Goal: Task Accomplishment & Management: Use online tool/utility

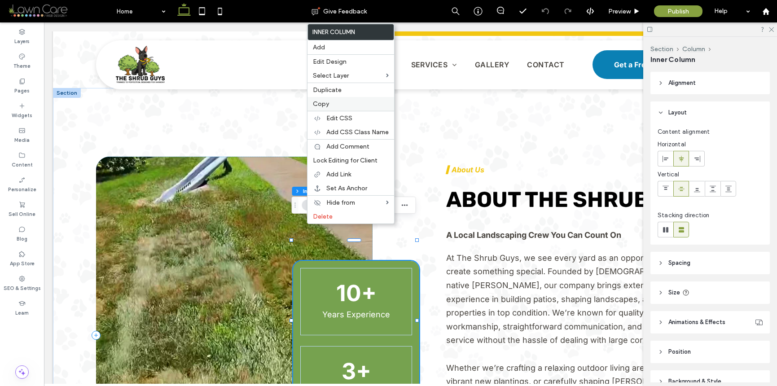
click at [338, 104] on label "Copy" at bounding box center [351, 104] width 76 height 8
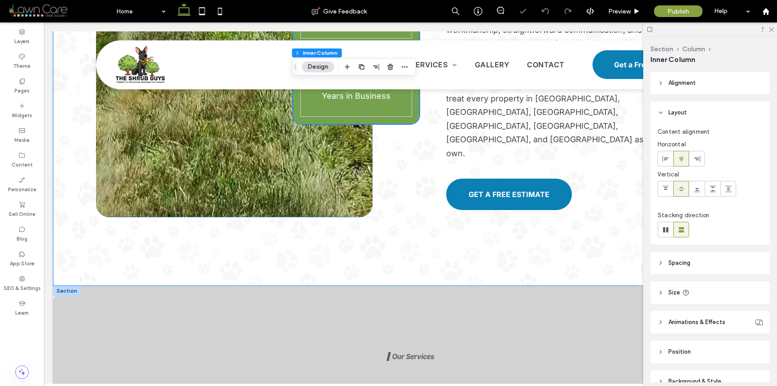
scroll to position [987, 0]
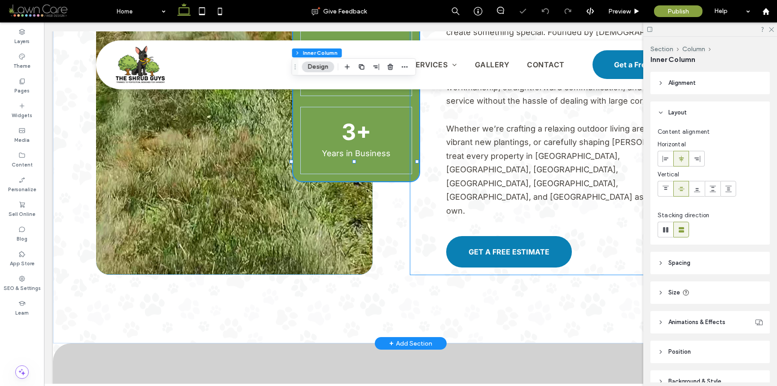
click at [421, 207] on div "▍About Us ABOUT The Shrub Guys A Local Landscaping Crew You Can Count On At The…" at bounding box center [567, 95] width 315 height 357
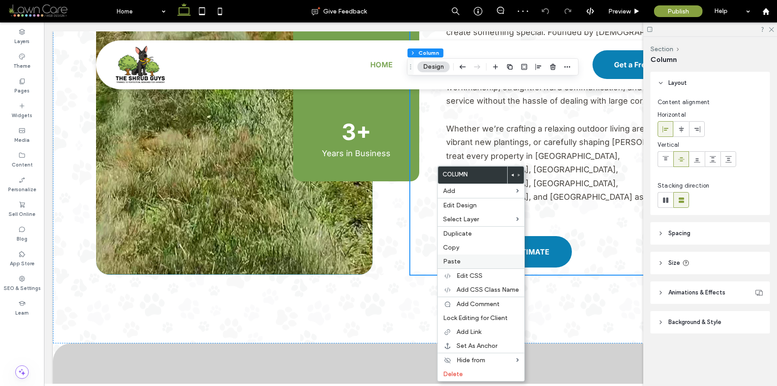
click at [467, 264] on label "Paste" at bounding box center [481, 262] width 76 height 8
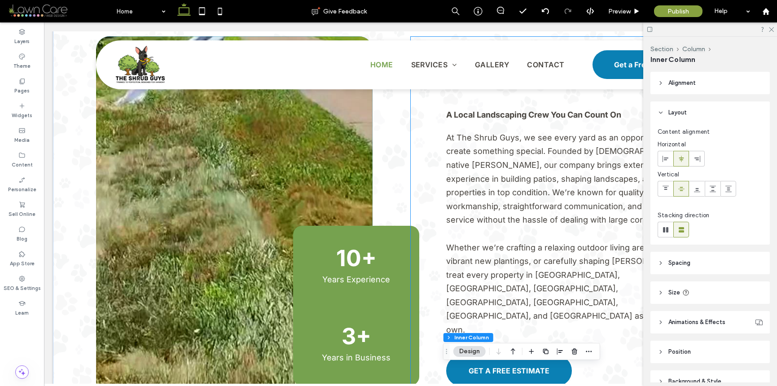
scroll to position [887, 0]
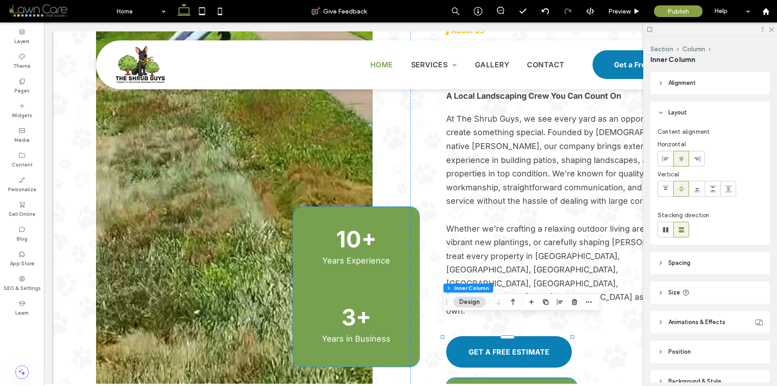
click at [341, 207] on div "10+ Years Experience 3+ Years in Business" at bounding box center [356, 287] width 126 height 160
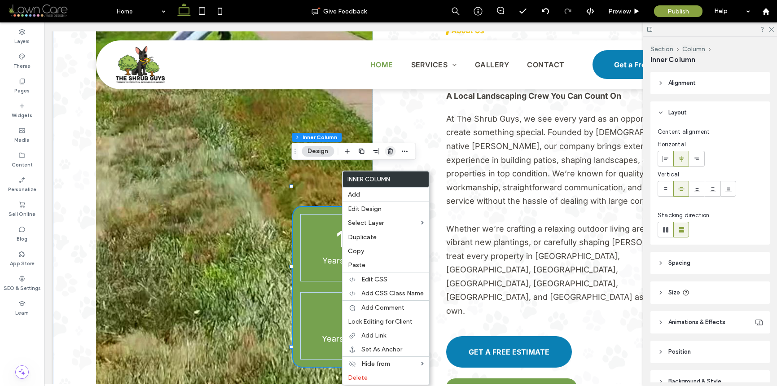
click at [387, 152] on icon "button" at bounding box center [390, 151] width 7 height 7
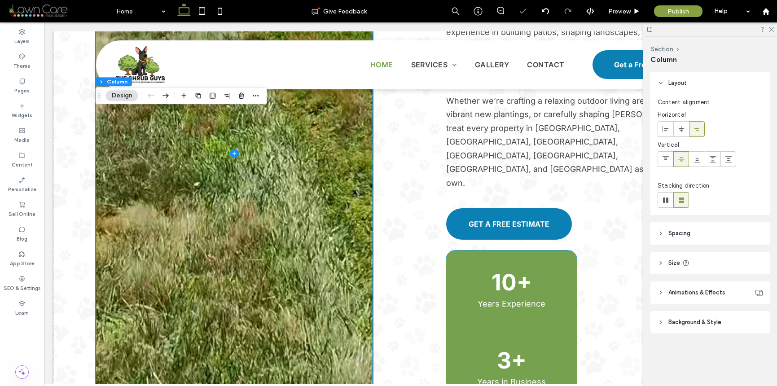
scroll to position [1068, 0]
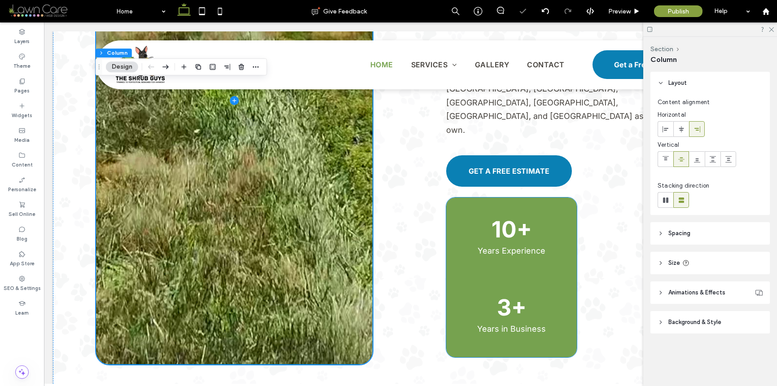
click at [556, 205] on div "10+ Years Experience" at bounding box center [511, 238] width 116 height 67
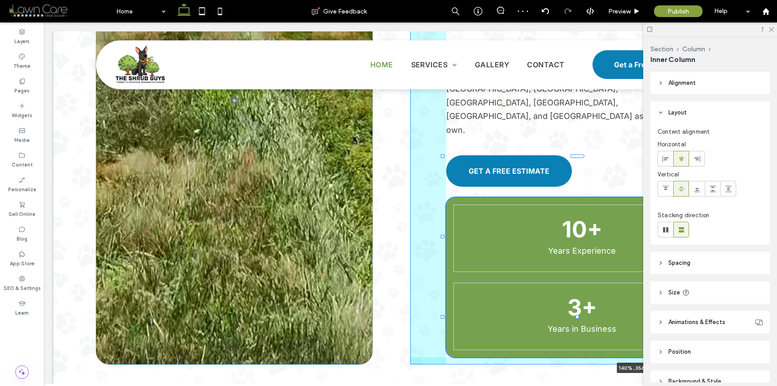
drag, startPoint x: 571, startPoint y: 215, endPoint x: 819, endPoint y: 178, distance: 251.0
type input "***"
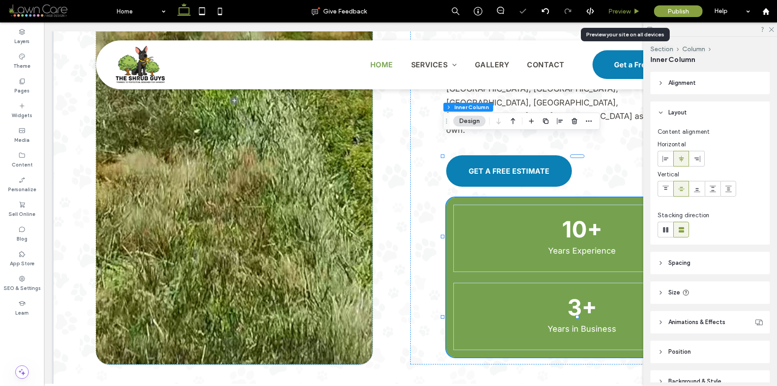
click at [628, 10] on span "Preview" at bounding box center [619, 12] width 22 height 8
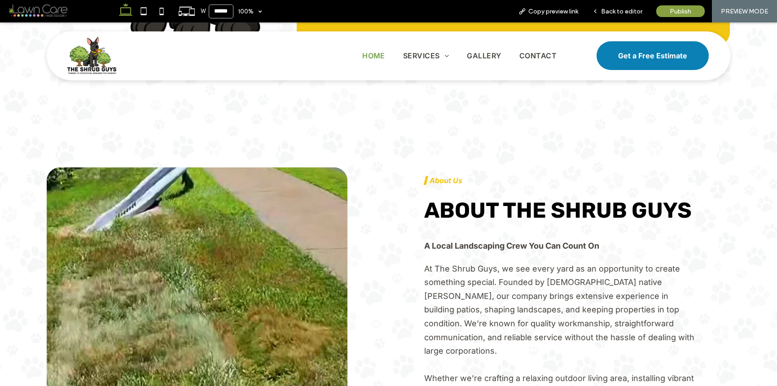
scroll to position [743, 0]
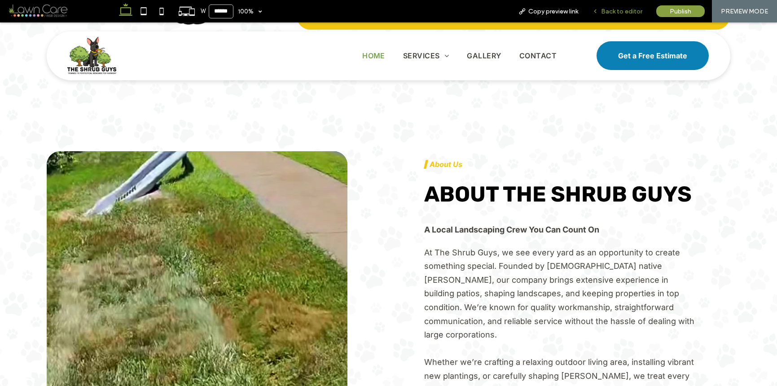
click at [589, 9] on div "Back to editor" at bounding box center [617, 12] width 64 height 8
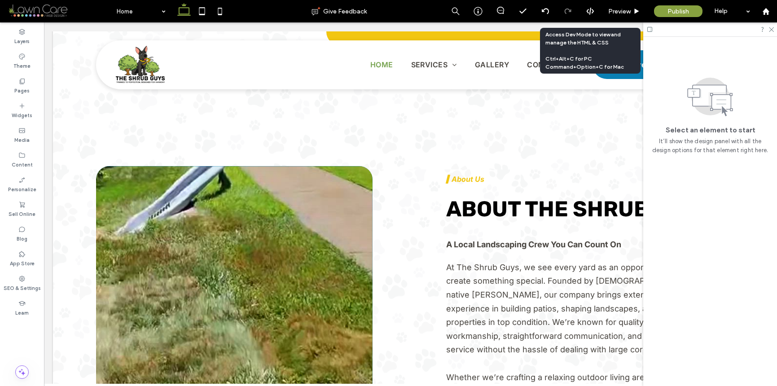
scroll to position [731, 0]
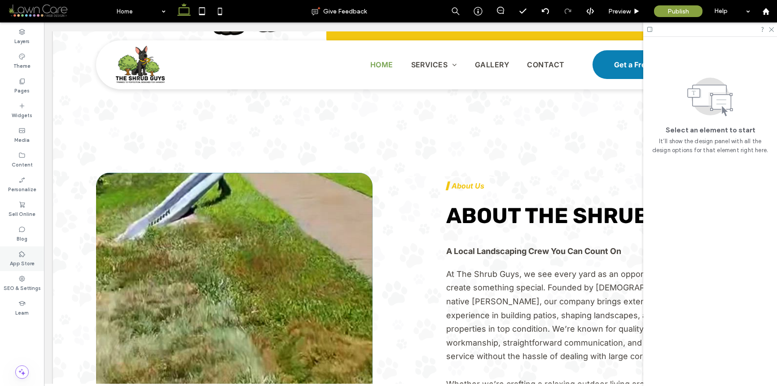
click at [25, 269] on div "App Store" at bounding box center [22, 258] width 44 height 25
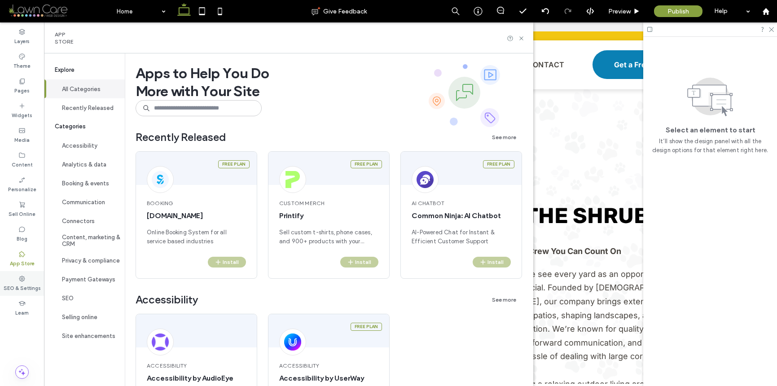
click at [26, 277] on div "SEO & Settings" at bounding box center [22, 283] width 44 height 25
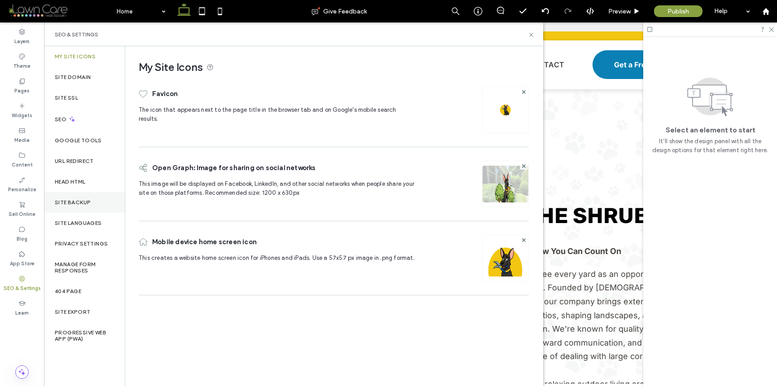
click at [63, 207] on div "Site Backup" at bounding box center [84, 202] width 81 height 21
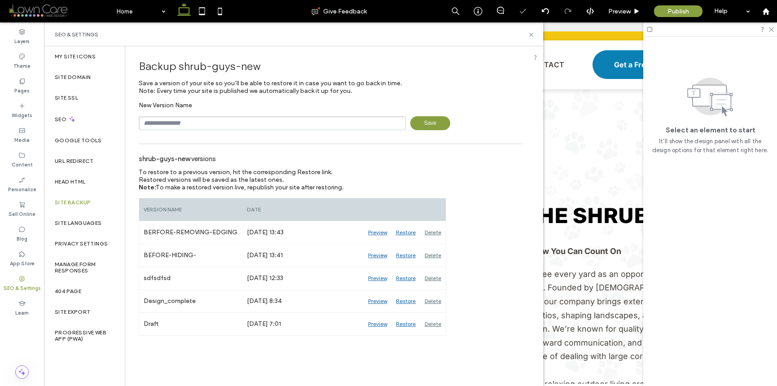
click at [396, 119] on input "text" at bounding box center [272, 123] width 267 height 14
type input "*********"
click at [453, 123] on div "********* Save" at bounding box center [330, 123] width 383 height 14
click at [447, 120] on span "Save" at bounding box center [430, 123] width 40 height 14
click at [531, 35] on use at bounding box center [531, 35] width 4 height 4
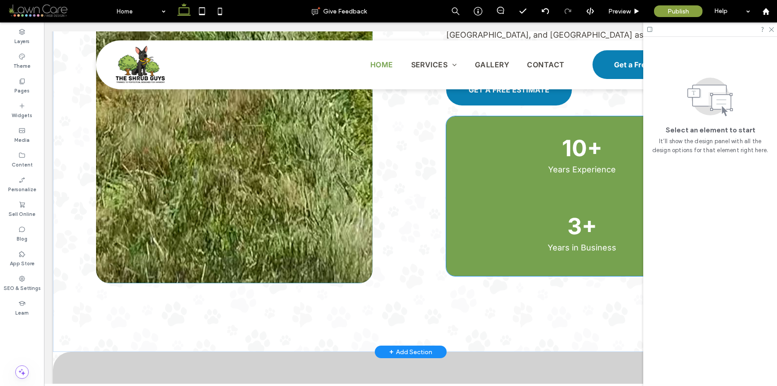
scroll to position [1106, 0]
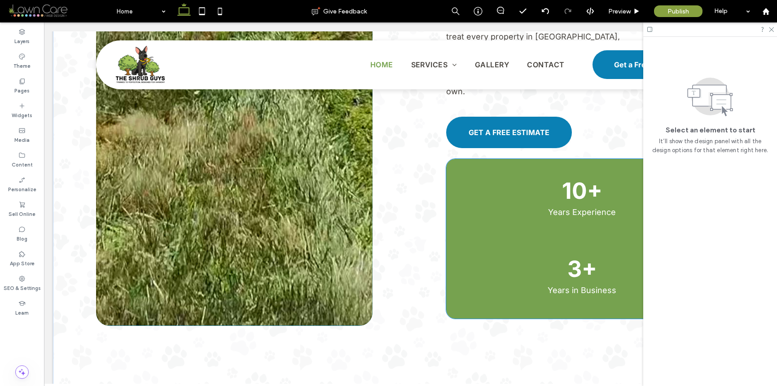
click at [453, 172] on div "10+ Years Experience 3+ Years in Business" at bounding box center [582, 239] width 272 height 160
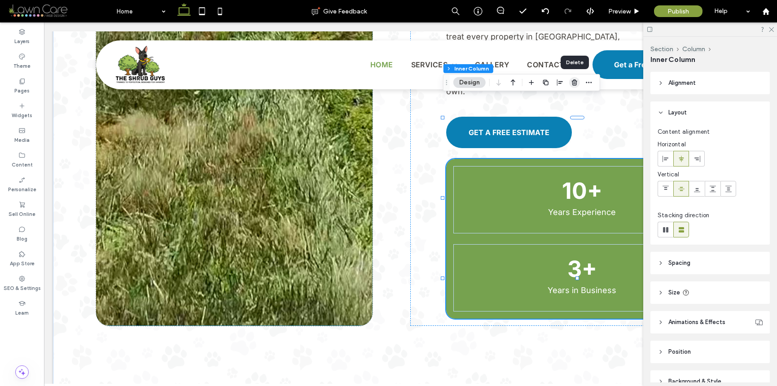
click at [574, 84] on icon "button" at bounding box center [574, 82] width 7 height 7
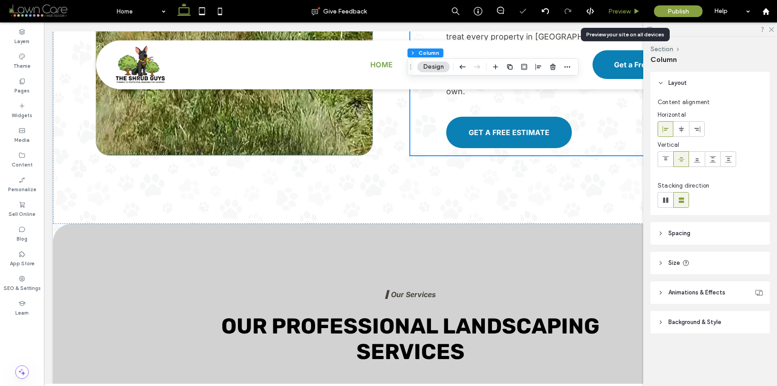
click at [620, 8] on span "Preview" at bounding box center [619, 12] width 22 height 8
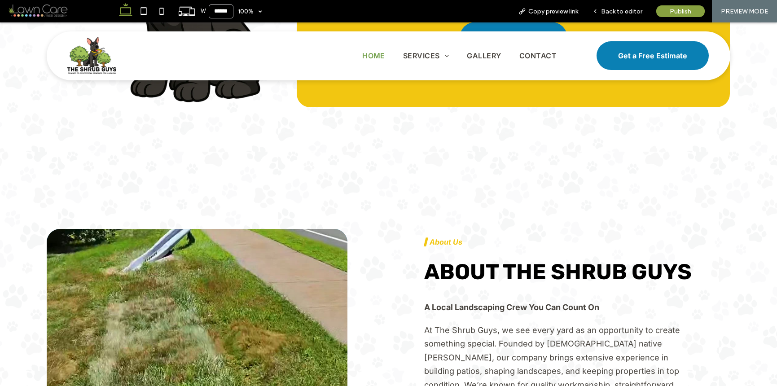
scroll to position [740, 0]
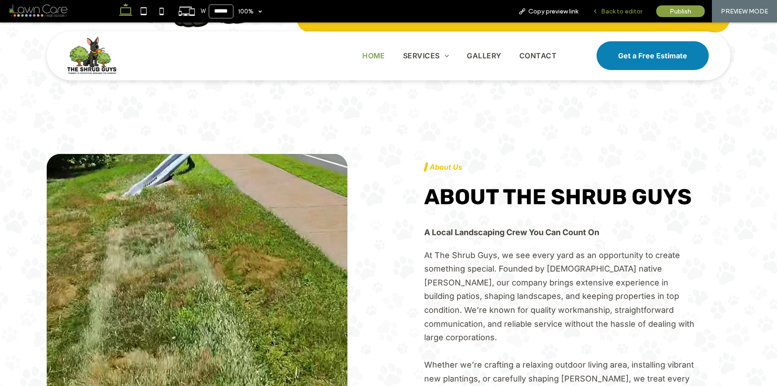
click at [602, 7] on div "Back to editor" at bounding box center [617, 11] width 64 height 22
click at [606, 8] on span "Back to editor" at bounding box center [621, 12] width 41 height 8
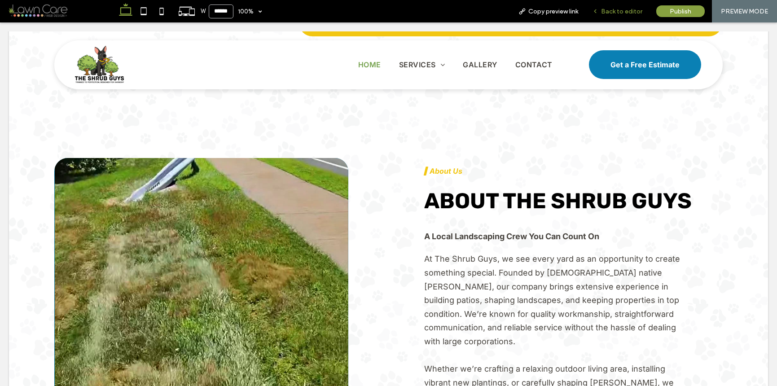
scroll to position [736, 0]
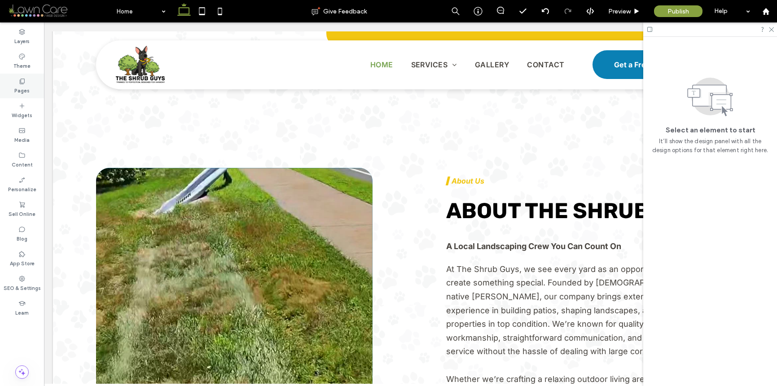
click at [34, 83] on div "Pages" at bounding box center [22, 86] width 44 height 25
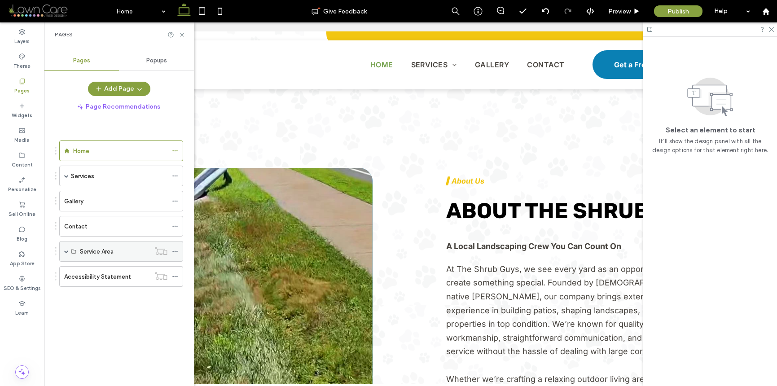
click at [68, 250] on span at bounding box center [66, 251] width 4 height 4
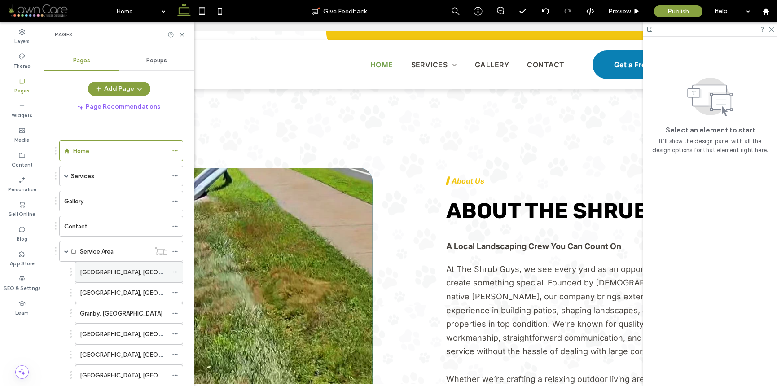
click at [95, 271] on label "[GEOGRAPHIC_DATA], [GEOGRAPHIC_DATA]" at bounding box center [141, 272] width 123 height 16
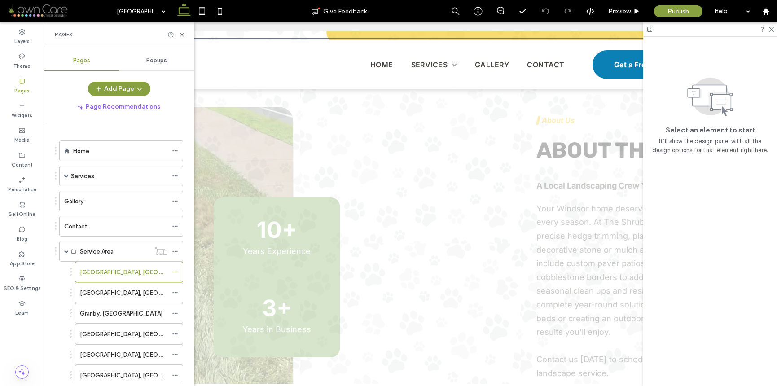
scroll to position [1300, 0]
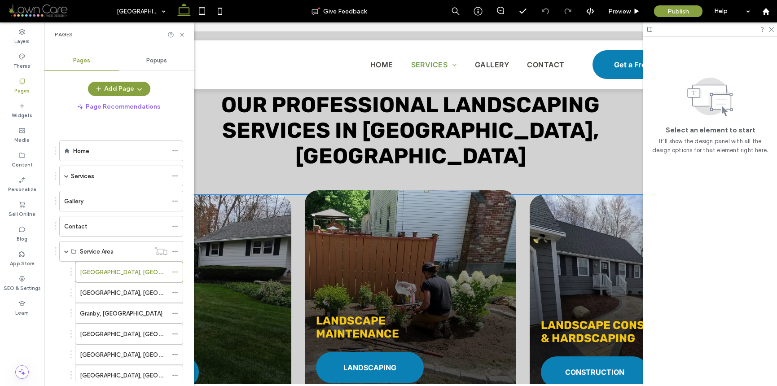
click at [381, 294] on div "Landscape Maintenance LANDSCAPING" at bounding box center [410, 297] width 211 height 215
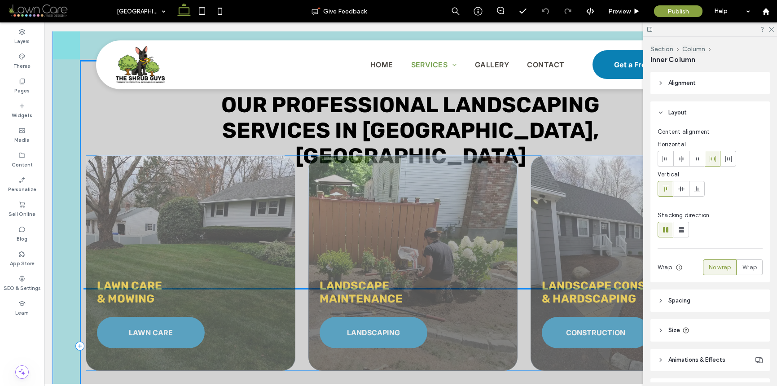
drag, startPoint x: 381, startPoint y: 294, endPoint x: 387, endPoint y: 301, distance: 9.3
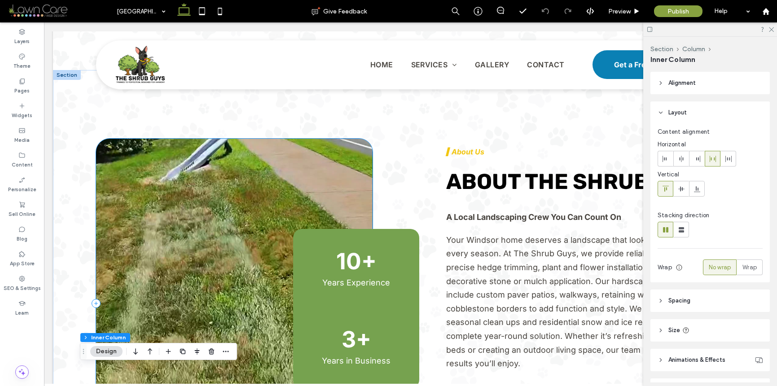
scroll to position [848, 0]
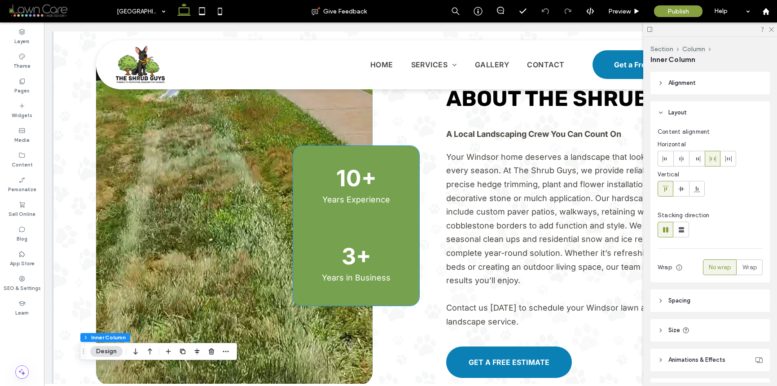
click at [316, 190] on div "10+ Years Experience" at bounding box center [356, 186] width 112 height 67
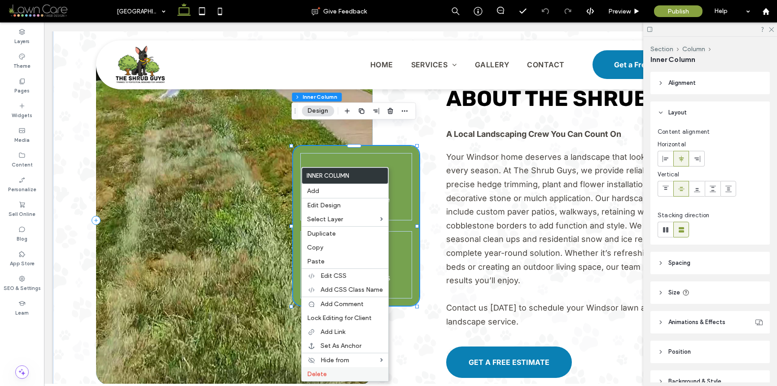
click at [330, 375] on label "Delete" at bounding box center [345, 374] width 76 height 8
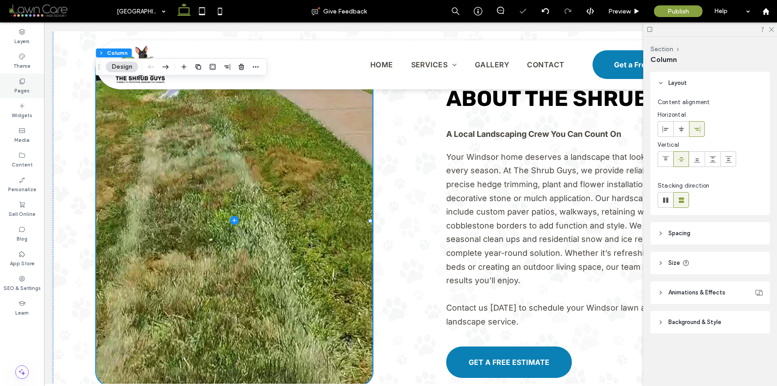
click at [39, 92] on div "Pages" at bounding box center [22, 86] width 44 height 25
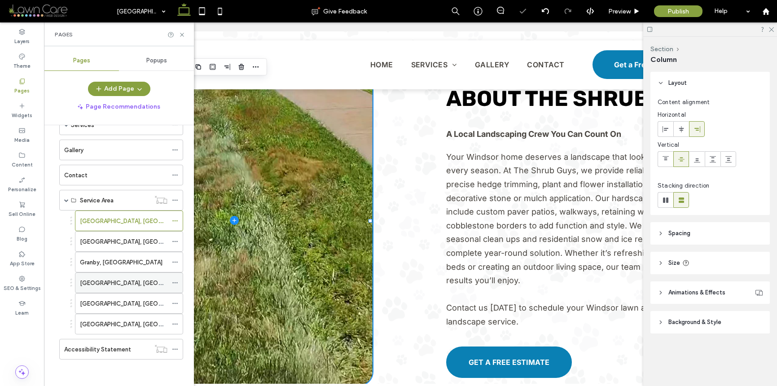
scroll to position [52, 0]
click at [106, 237] on label "[GEOGRAPHIC_DATA], [GEOGRAPHIC_DATA]" at bounding box center [141, 241] width 123 height 16
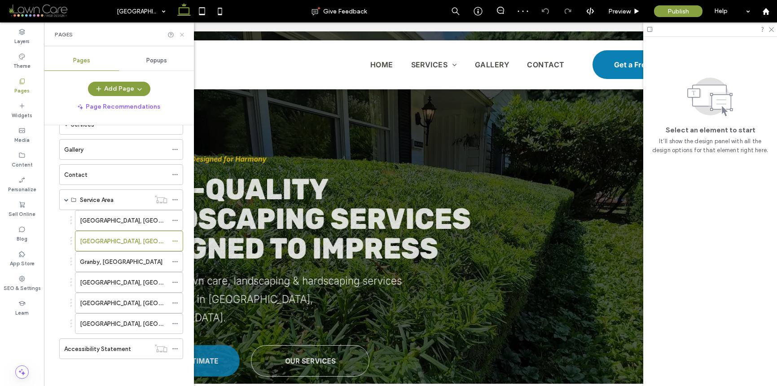
click at [181, 35] on icon at bounding box center [182, 34] width 7 height 7
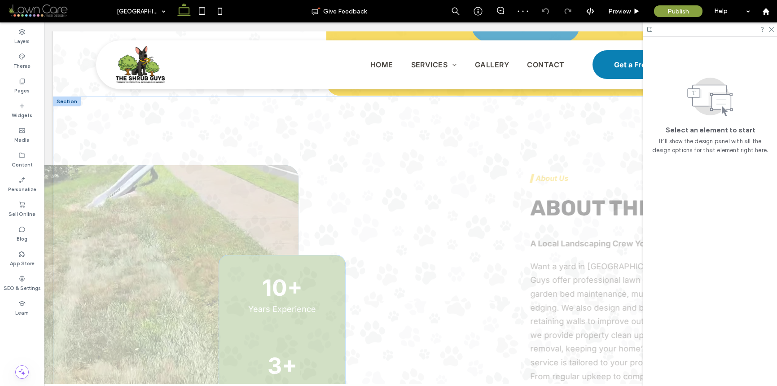
scroll to position [746, 0]
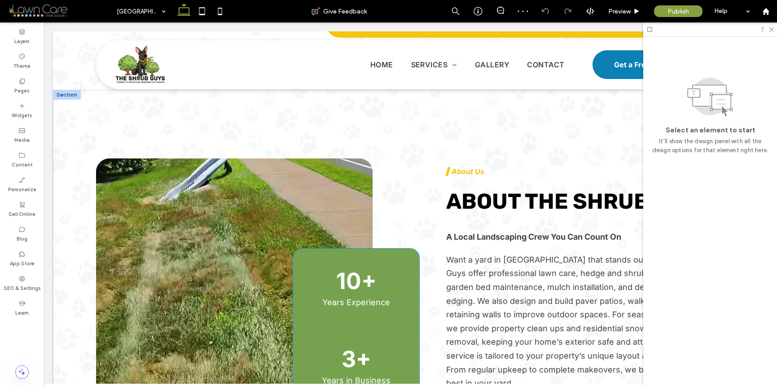
click at [380, 256] on div "10+ Years Experience" at bounding box center [356, 289] width 112 height 67
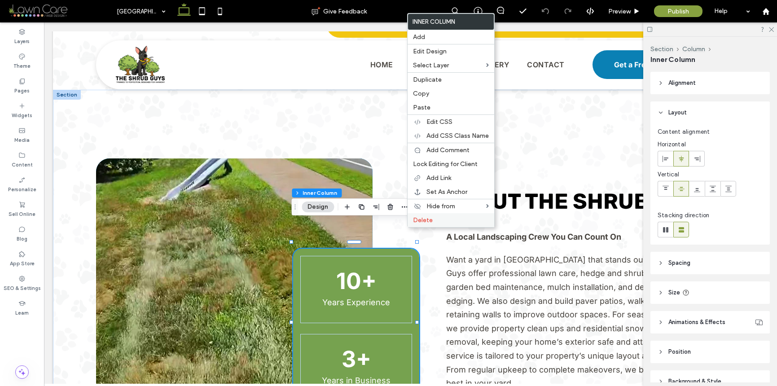
click at [419, 220] on span "Delete" at bounding box center [423, 220] width 20 height 8
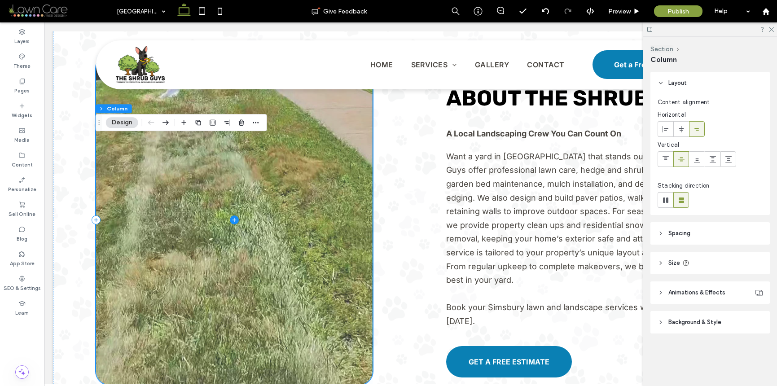
scroll to position [922, 0]
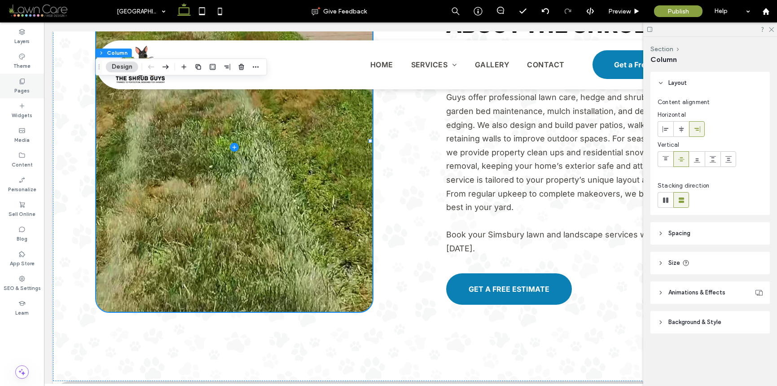
click at [6, 82] on div "Pages" at bounding box center [22, 86] width 44 height 25
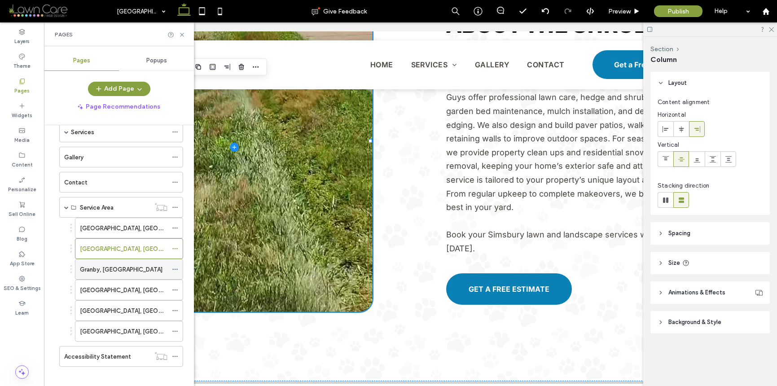
scroll to position [52, 0]
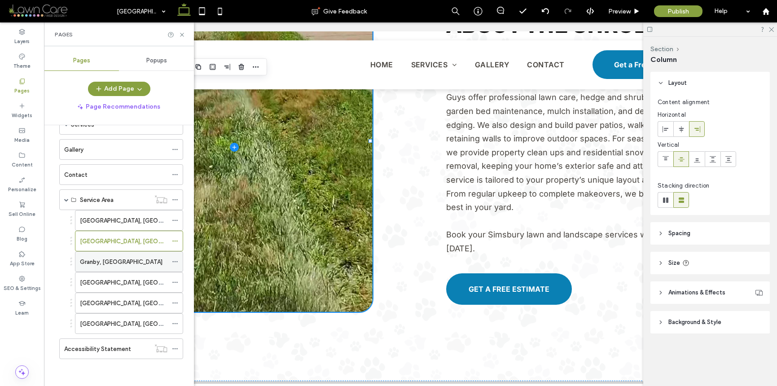
click at [123, 259] on div "Granby, [GEOGRAPHIC_DATA]" at bounding box center [124, 261] width 88 height 9
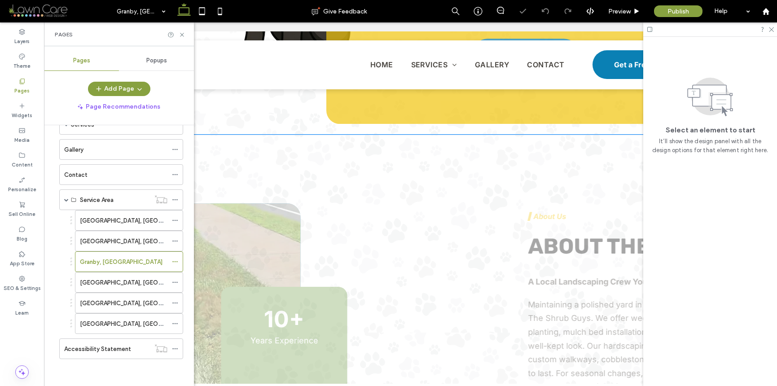
scroll to position [799, 0]
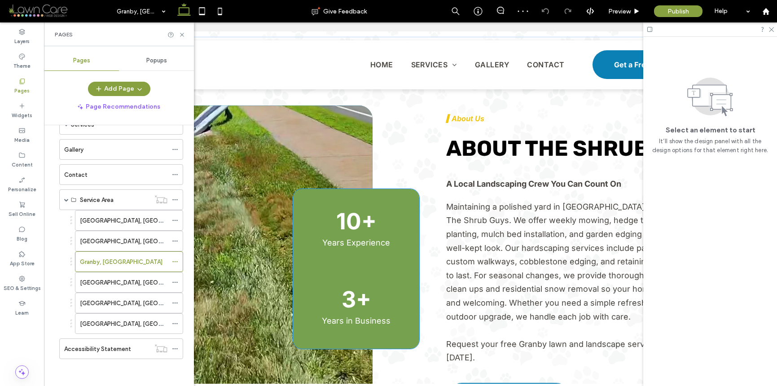
click at [404, 196] on div "10+ Years Experience" at bounding box center [356, 229] width 112 height 67
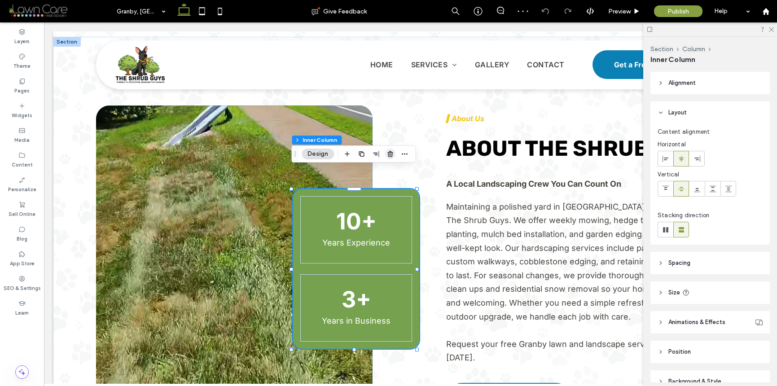
click at [389, 152] on use "button" at bounding box center [389, 154] width 5 height 6
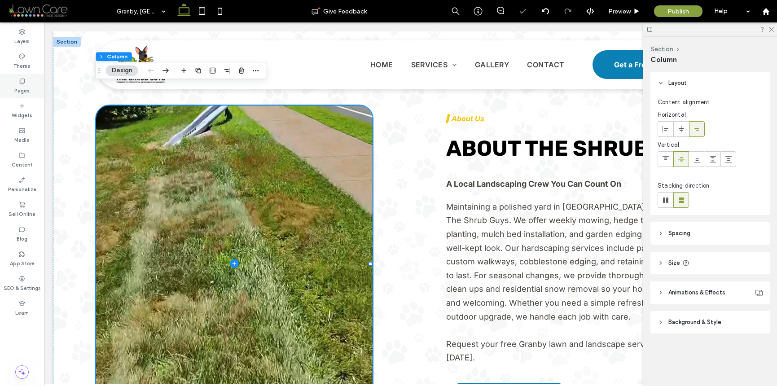
click at [36, 81] on div "Pages" at bounding box center [22, 86] width 44 height 25
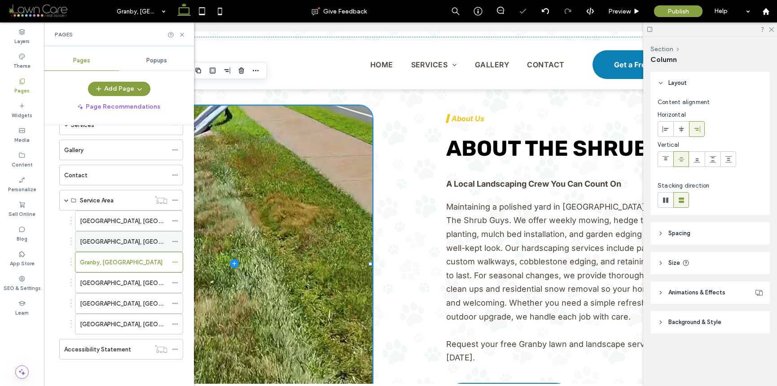
scroll to position [52, 0]
click at [111, 281] on label "[GEOGRAPHIC_DATA], [GEOGRAPHIC_DATA]" at bounding box center [141, 283] width 123 height 16
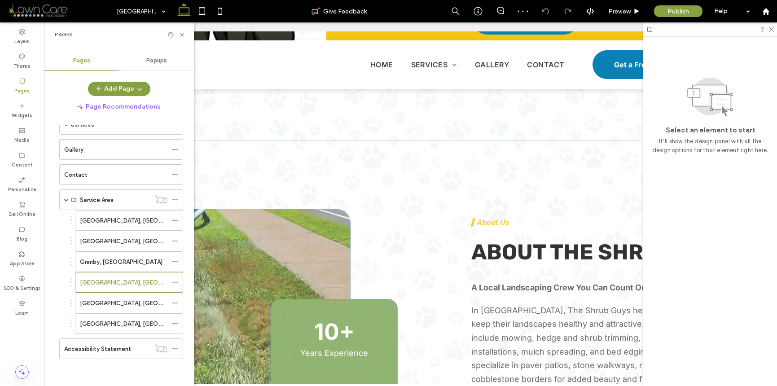
scroll to position [732, 0]
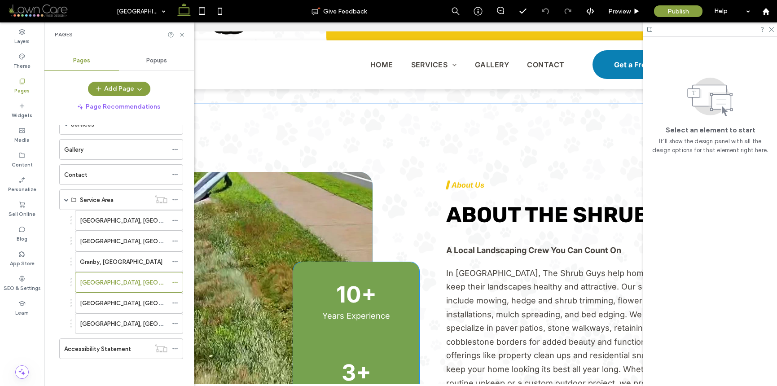
click at [310, 269] on div "10+ Years Experience" at bounding box center [356, 302] width 112 height 67
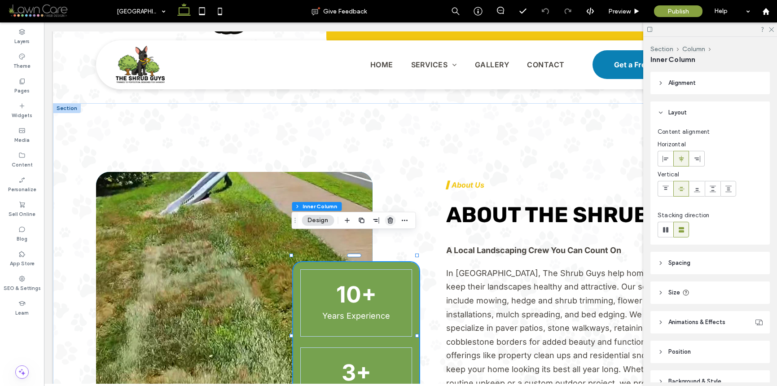
click at [389, 224] on icon "button" at bounding box center [390, 220] width 7 height 7
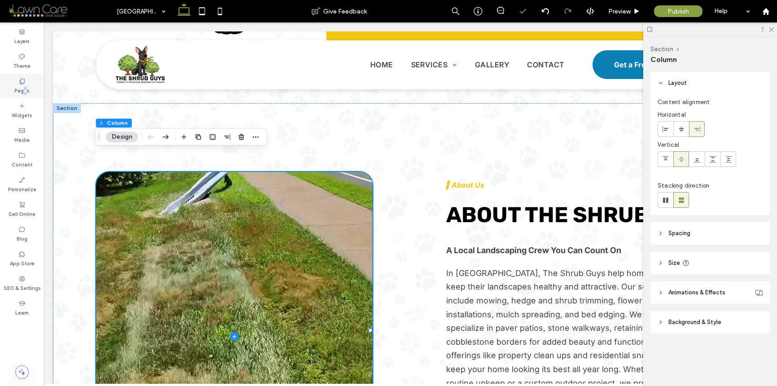
click at [26, 88] on label "Pages" at bounding box center [21, 90] width 15 height 10
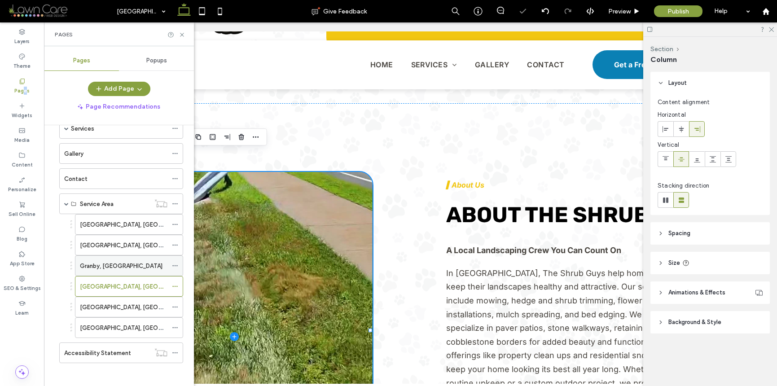
scroll to position [52, 0]
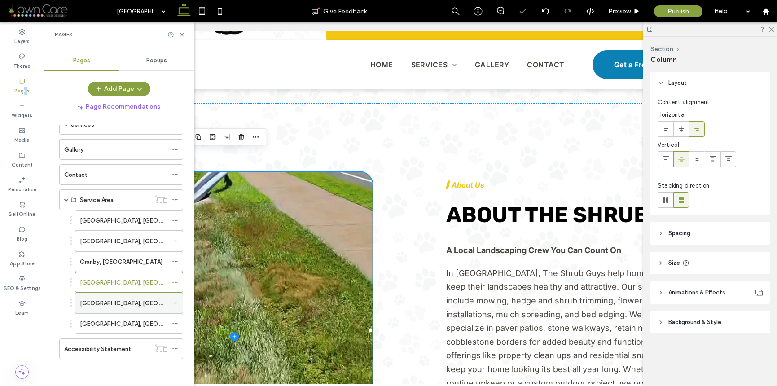
click at [123, 297] on div "[GEOGRAPHIC_DATA], [GEOGRAPHIC_DATA]" at bounding box center [124, 303] width 88 height 20
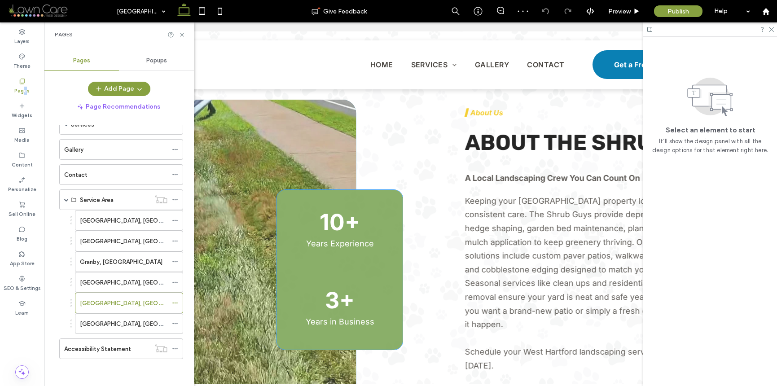
scroll to position [804, 0]
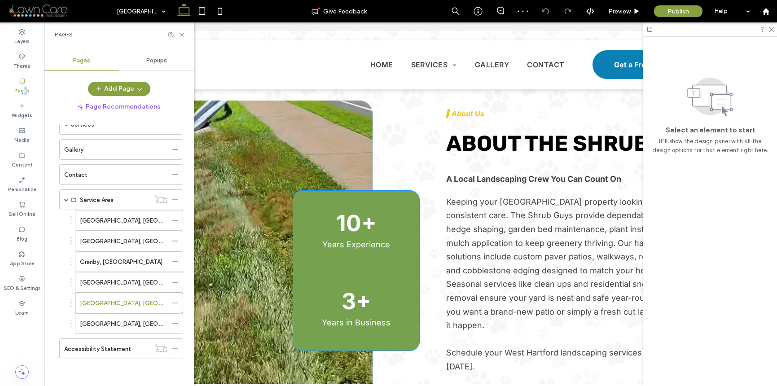
click at [308, 198] on div "10+ Years Experience" at bounding box center [356, 231] width 112 height 67
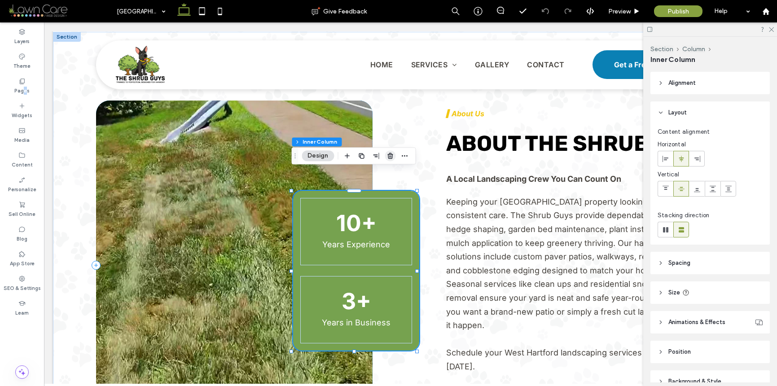
click at [386, 156] on span "button" at bounding box center [390, 155] width 11 height 11
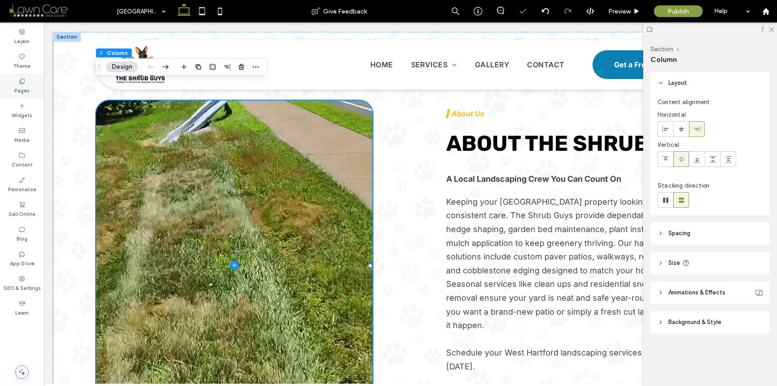
click at [33, 83] on div "Pages" at bounding box center [22, 86] width 44 height 25
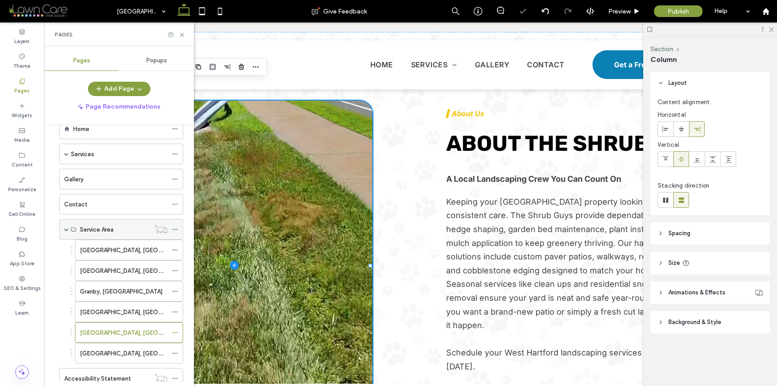
scroll to position [52, 0]
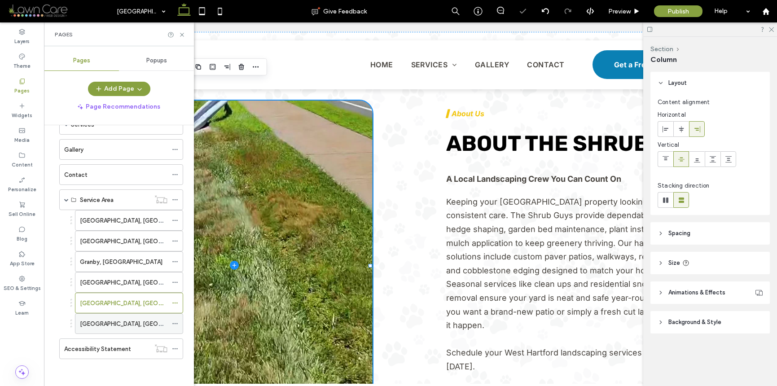
click at [118, 324] on label "[GEOGRAPHIC_DATA], [GEOGRAPHIC_DATA]" at bounding box center [141, 324] width 123 height 16
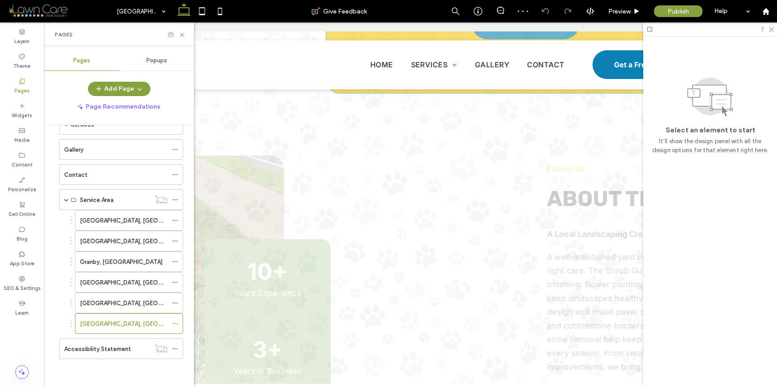
scroll to position [896, 0]
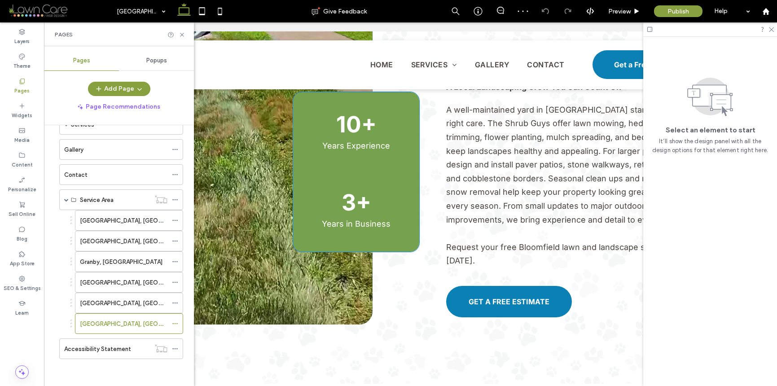
click at [300, 187] on div "3+ Years in Business" at bounding box center [356, 210] width 112 height 67
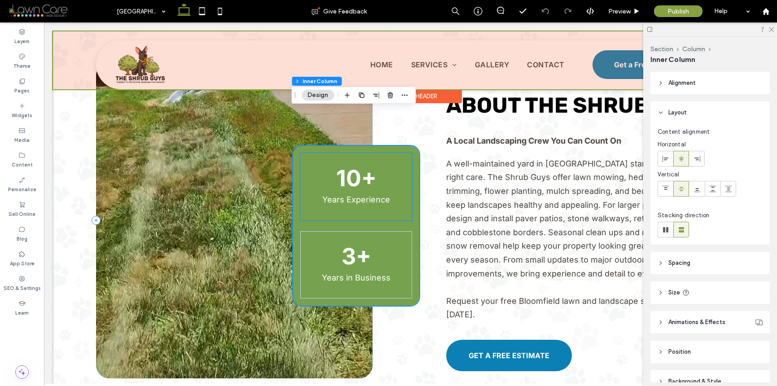
scroll to position [831, 0]
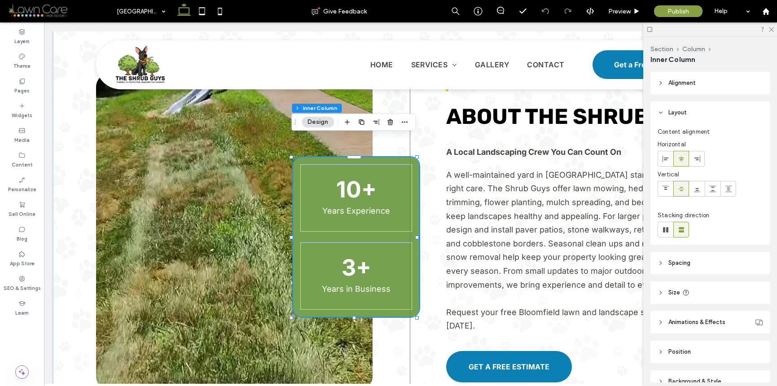
click at [411, 159] on div "▍About Us ABOUT The Shrub Guys A Local Landscaping Crew You Can Count On A well…" at bounding box center [567, 232] width 315 height 316
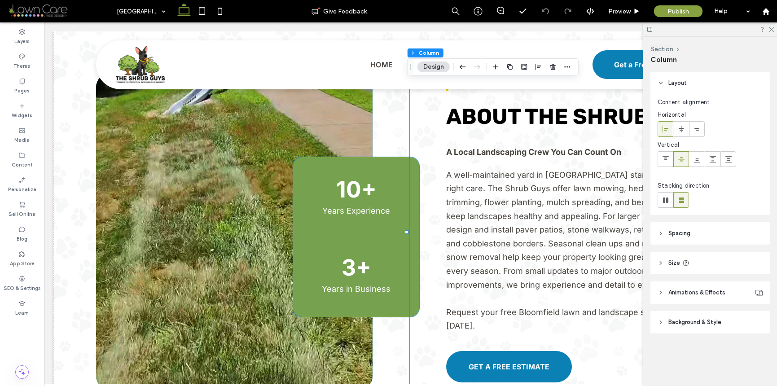
click at [304, 164] on div "10+ Years Experience" at bounding box center [356, 197] width 112 height 67
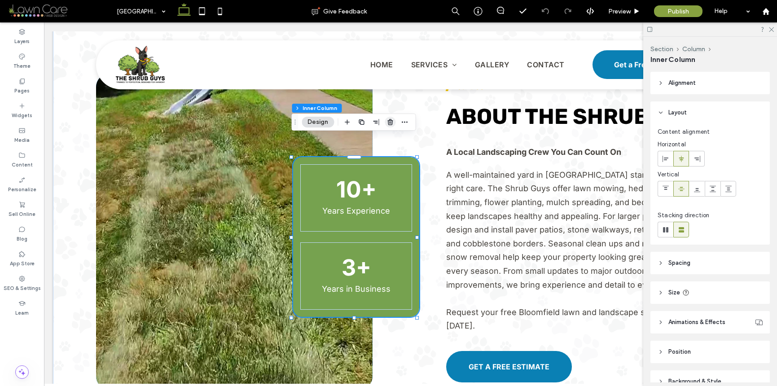
click at [391, 123] on icon "button" at bounding box center [390, 122] width 7 height 7
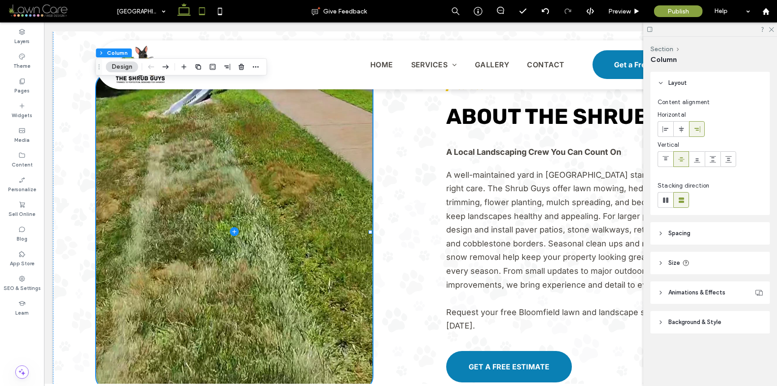
click at [198, 10] on icon at bounding box center [202, 11] width 18 height 18
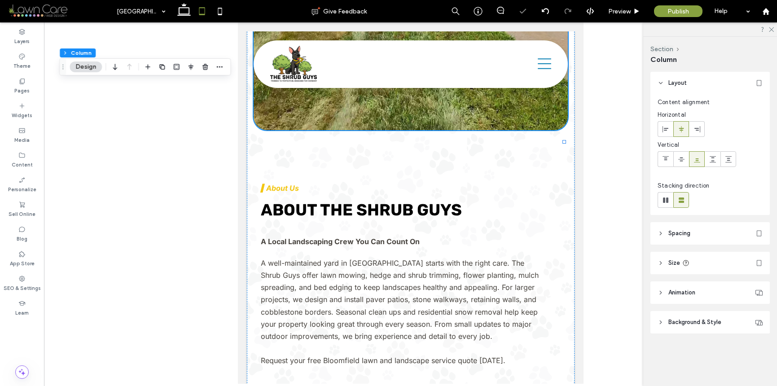
type input "***"
type input "*"
type input "***"
type input "**"
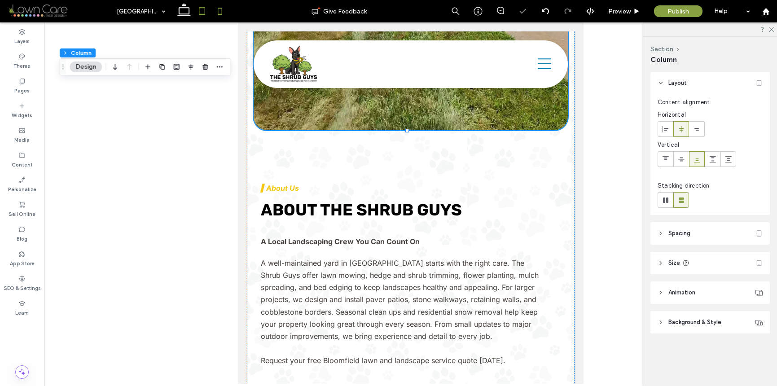
click at [216, 9] on icon at bounding box center [220, 11] width 18 height 18
type input "***"
type input "**"
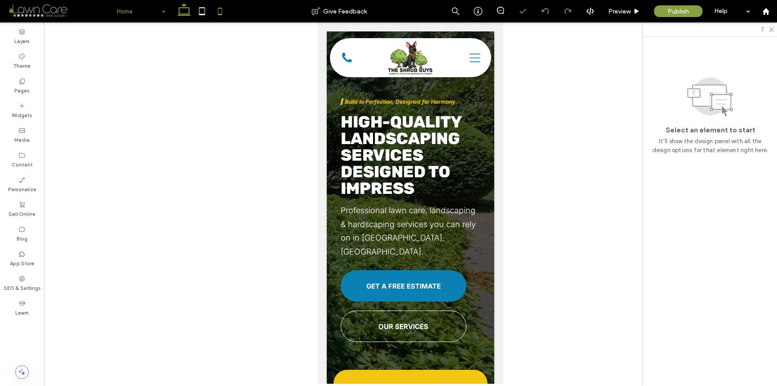
click at [179, 12] on use at bounding box center [183, 9] width 13 height 13
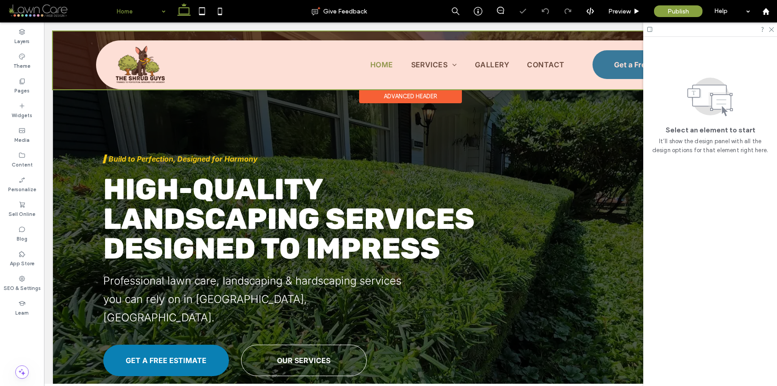
click at [159, 77] on div at bounding box center [410, 60] width 715 height 58
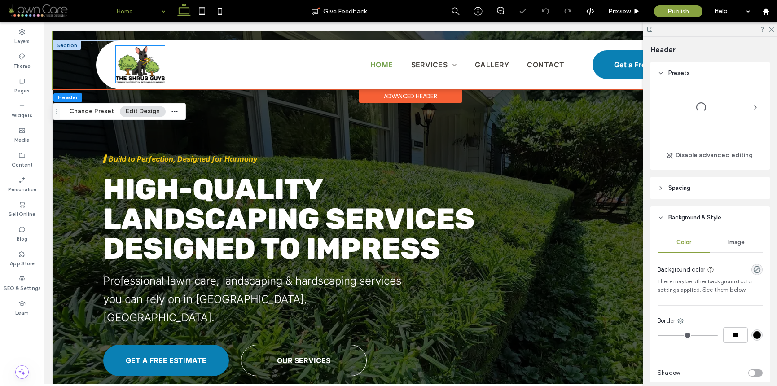
click at [154, 70] on img at bounding box center [140, 64] width 49 height 37
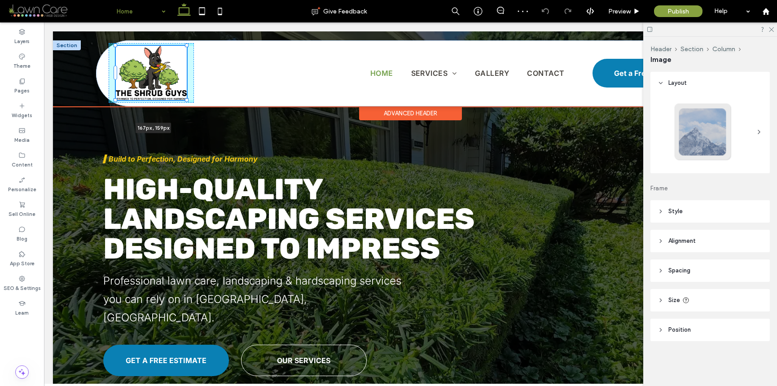
drag, startPoint x: 165, startPoint y: 82, endPoint x: 198, endPoint y: 97, distance: 36.0
click at [198, 97] on div "167px , 159px Home Services Lawn Care & Mowing Landscape Maintenance Hedge & Sh…" at bounding box center [410, 73] width 629 height 66
type input "***"
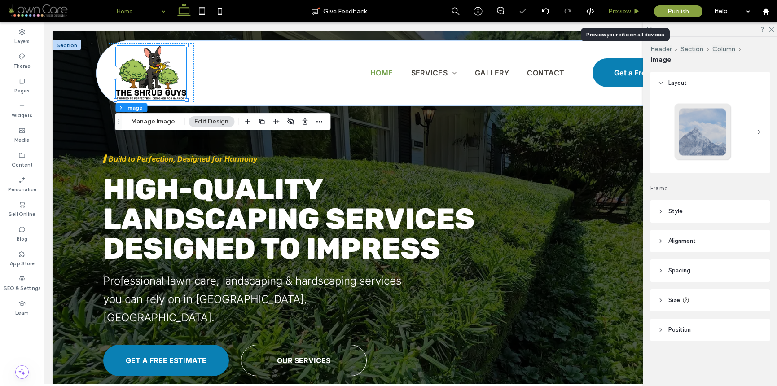
click at [621, 15] on div "Preview" at bounding box center [625, 11] width 46 height 22
click at [619, 12] on span "Preview" at bounding box center [619, 12] width 22 height 8
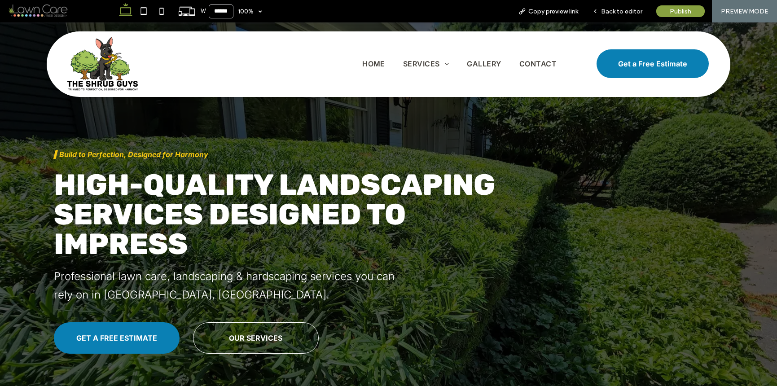
scroll to position [12, 0]
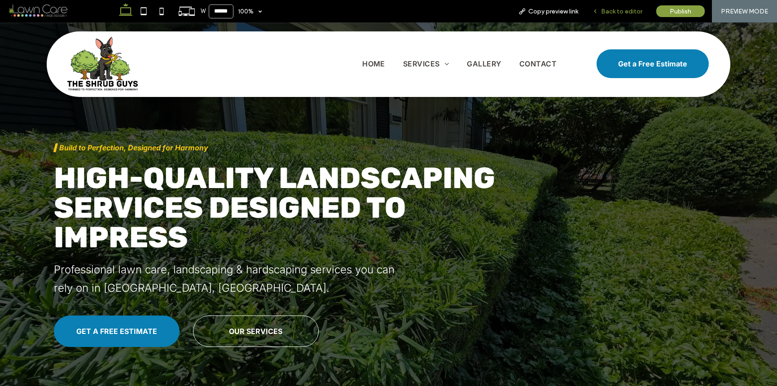
click at [613, 17] on div "Back to editor" at bounding box center [617, 11] width 64 height 22
click at [608, 13] on span "Back to editor" at bounding box center [621, 12] width 41 height 8
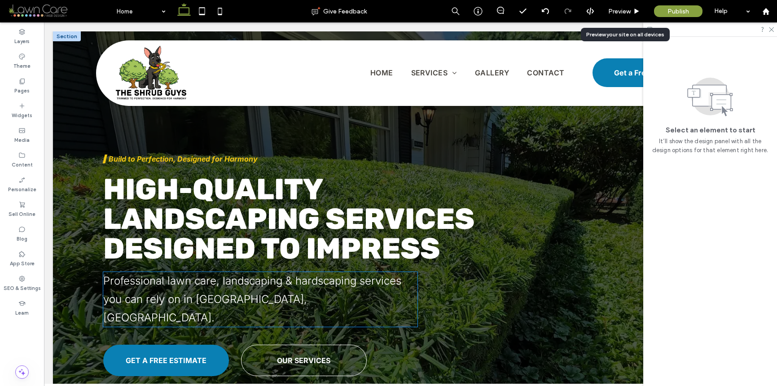
click at [182, 288] on h1 "Professional lawn care, landscaping & hardscaping services you can rely on in […" at bounding box center [260, 299] width 315 height 55
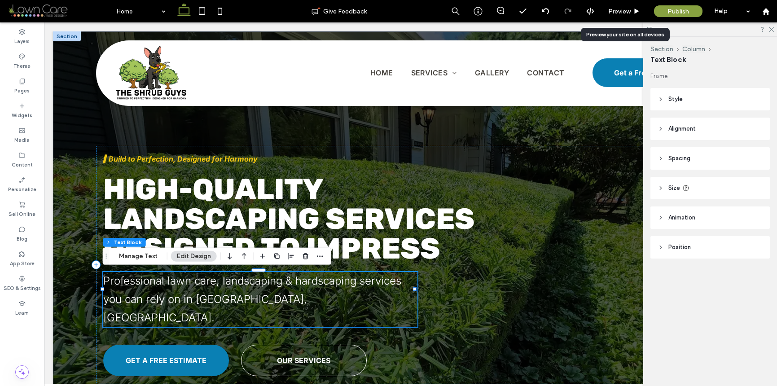
click at [182, 288] on div "Professional lawn care, landscaping & hardscaping services you can rely on in […" at bounding box center [260, 299] width 315 height 55
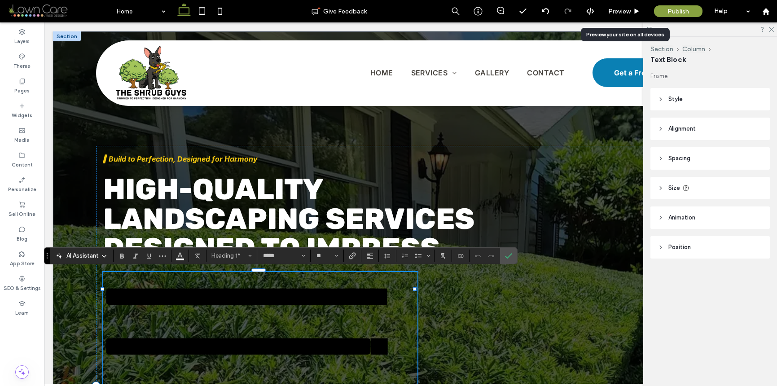
scroll to position [437, 0]
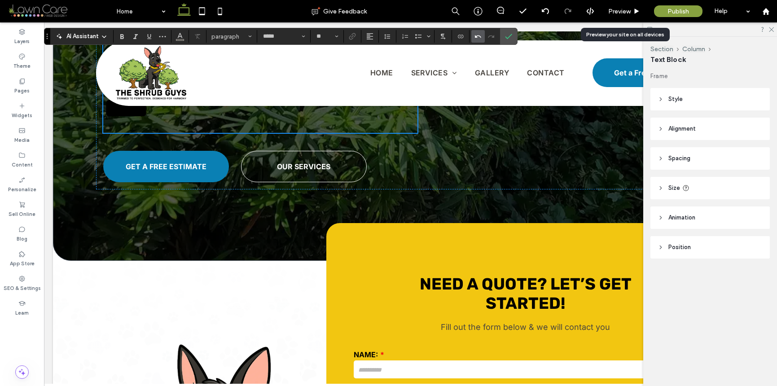
click at [475, 35] on icon "Undo" at bounding box center [478, 36] width 7 height 7
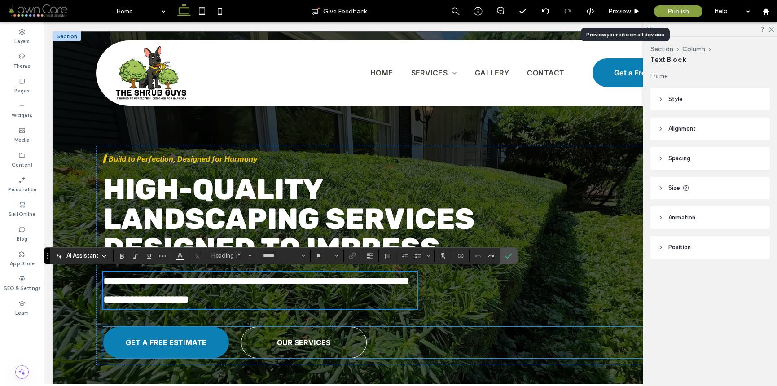
scroll to position [17, 0]
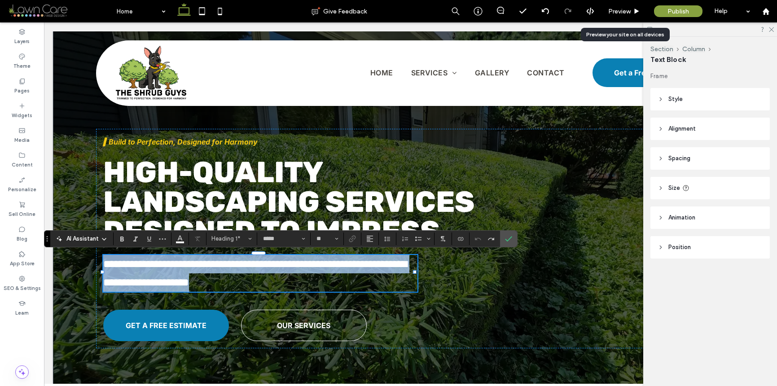
drag, startPoint x: 299, startPoint y: 278, endPoint x: 91, endPoint y: 209, distance: 218.6
click at [92, 209] on div "**********" at bounding box center [410, 216] width 715 height 405
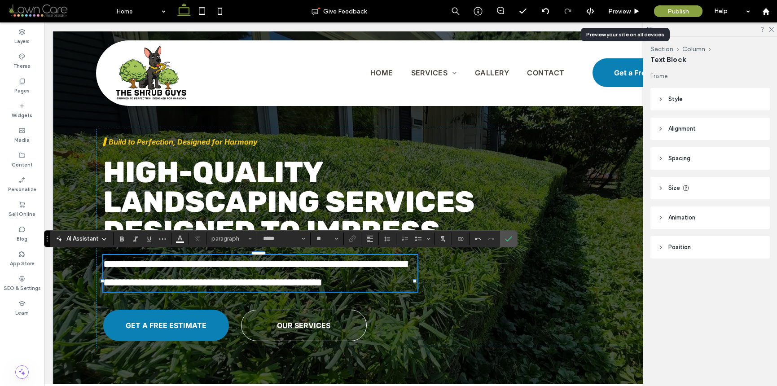
type input "**"
drag, startPoint x: 341, startPoint y: 279, endPoint x: 320, endPoint y: 281, distance: 21.2
click at [320, 281] on span "**********" at bounding box center [254, 273] width 303 height 29
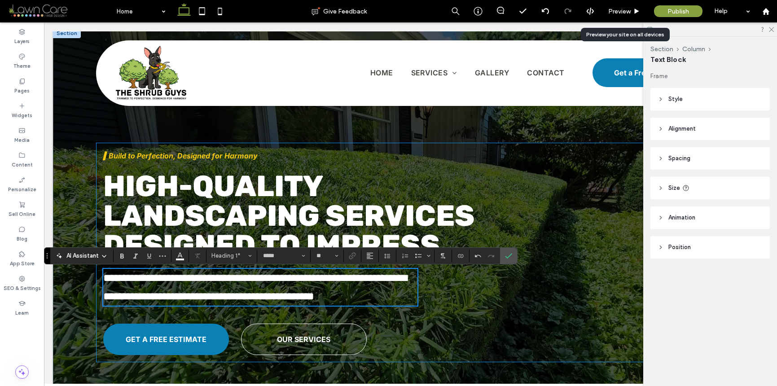
scroll to position [0, 0]
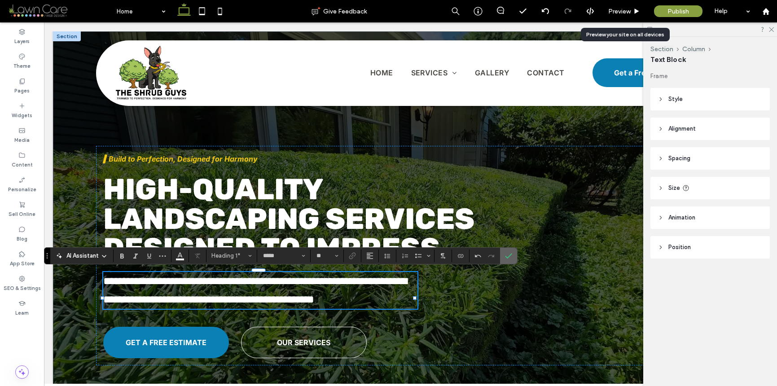
click at [505, 258] on icon "Confirm" at bounding box center [508, 255] width 7 height 7
